Goal: Navigation & Orientation: Find specific page/section

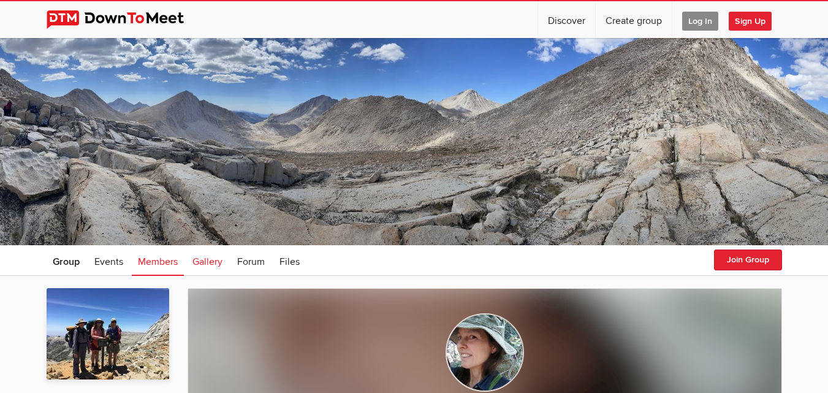
click at [200, 263] on span "Gallery" at bounding box center [207, 262] width 30 height 12
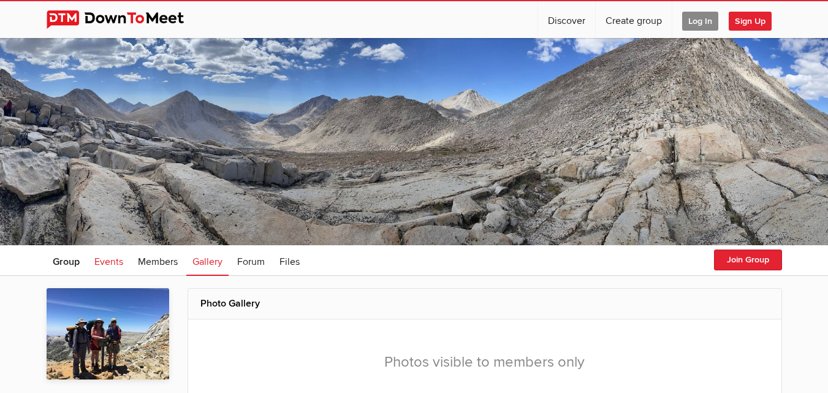
click at [109, 264] on span "Events" at bounding box center [108, 262] width 29 height 12
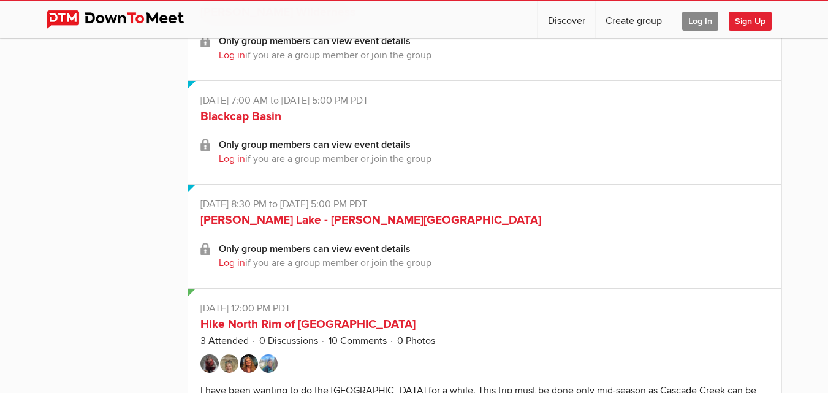
scroll to position [1574, 0]
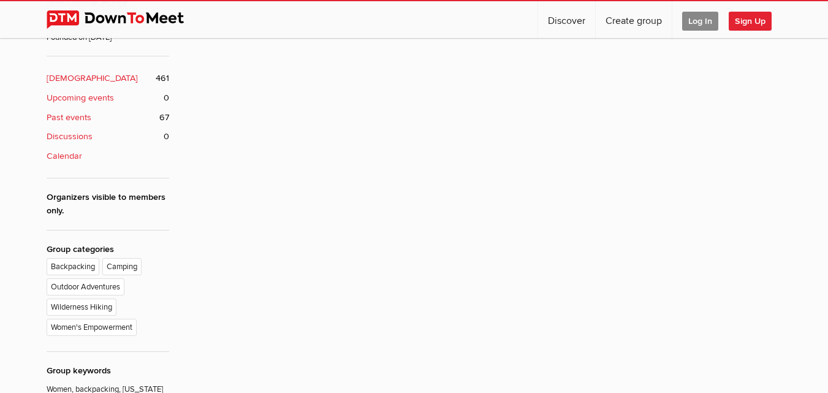
scroll to position [147, 0]
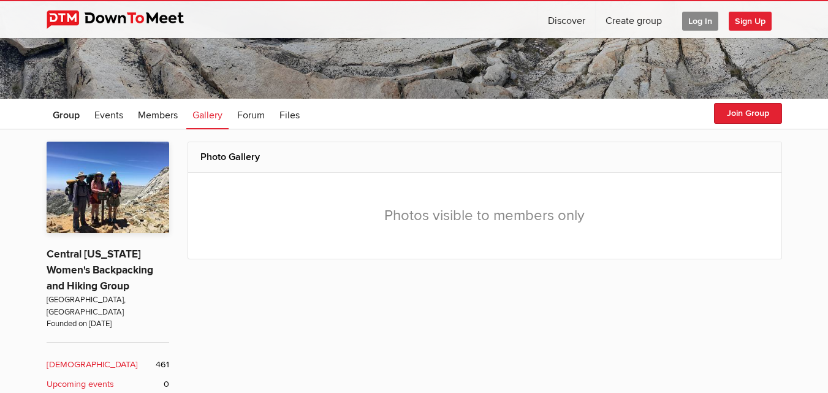
scroll to position [245, 0]
